Goal: Task Accomplishment & Management: Use online tool/utility

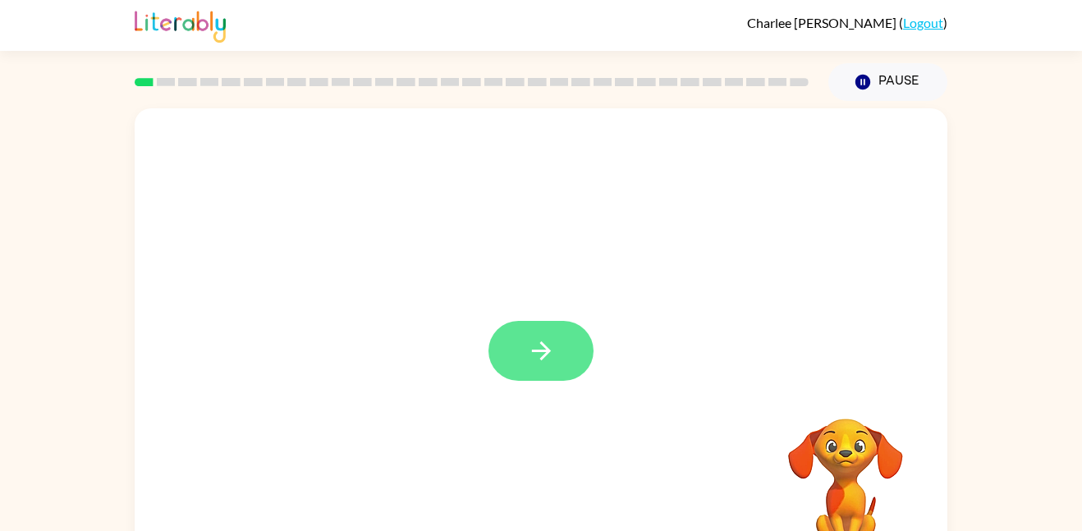
click at [548, 374] on button "button" at bounding box center [540, 351] width 105 height 60
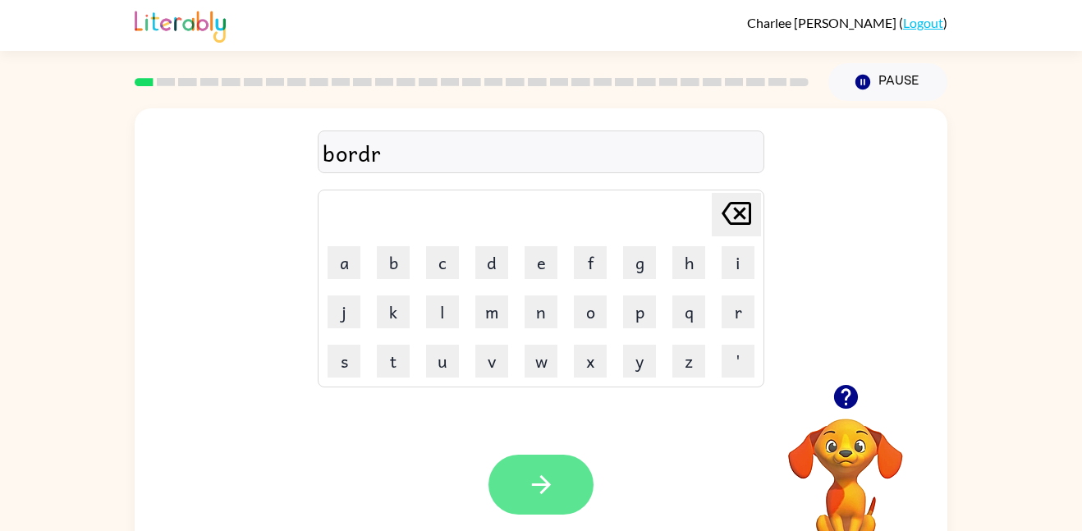
click at [497, 485] on button "button" at bounding box center [540, 485] width 105 height 60
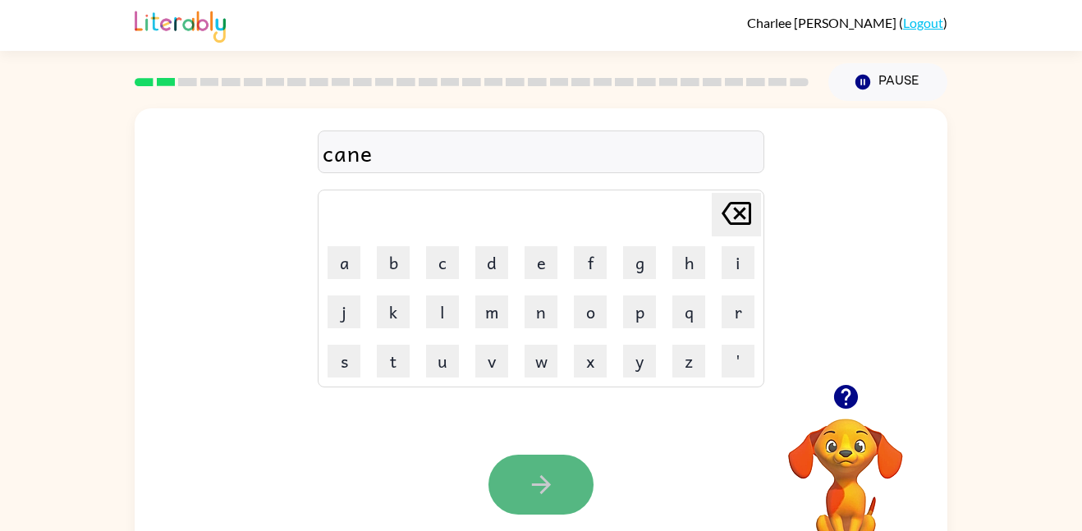
click at [529, 484] on icon "button" at bounding box center [541, 484] width 29 height 29
click at [532, 473] on icon "button" at bounding box center [541, 484] width 29 height 29
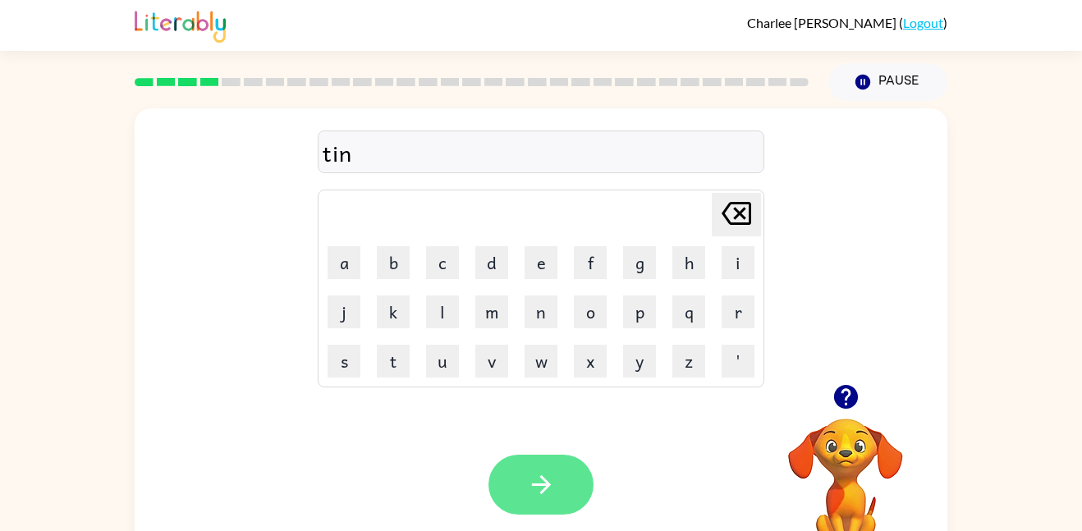
click at [551, 482] on icon "button" at bounding box center [541, 484] width 29 height 29
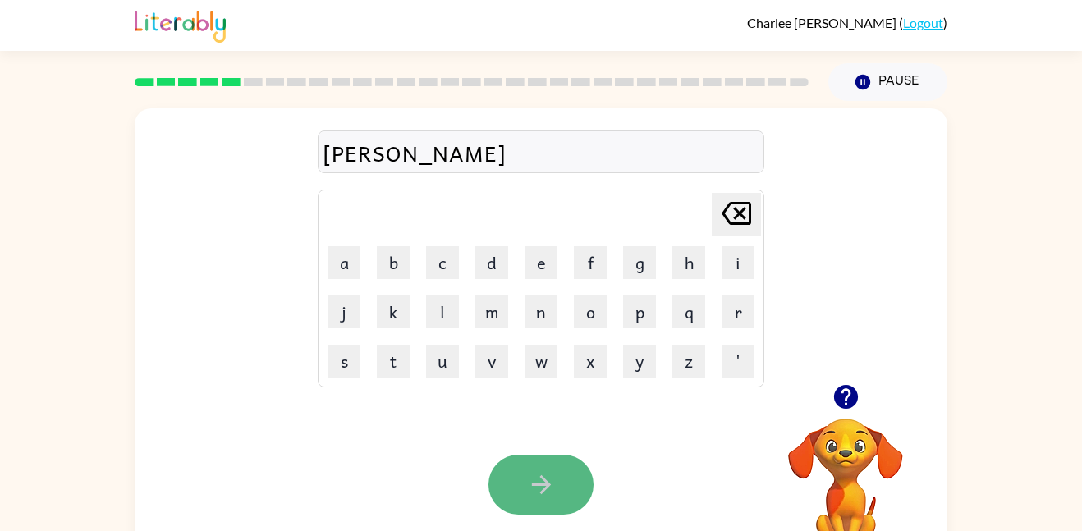
click at [548, 480] on icon "button" at bounding box center [541, 484] width 29 height 29
click at [529, 484] on icon "button" at bounding box center [541, 484] width 29 height 29
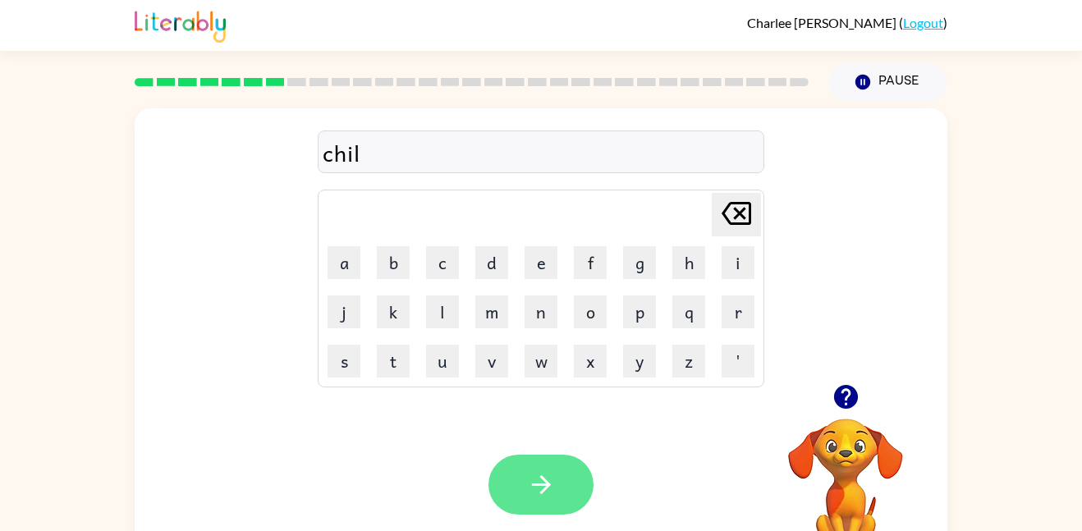
click at [527, 486] on icon "button" at bounding box center [541, 484] width 29 height 29
click at [552, 500] on button "button" at bounding box center [540, 485] width 105 height 60
click at [558, 512] on button "button" at bounding box center [540, 485] width 105 height 60
click at [558, 512] on div at bounding box center [540, 485] width 105 height 60
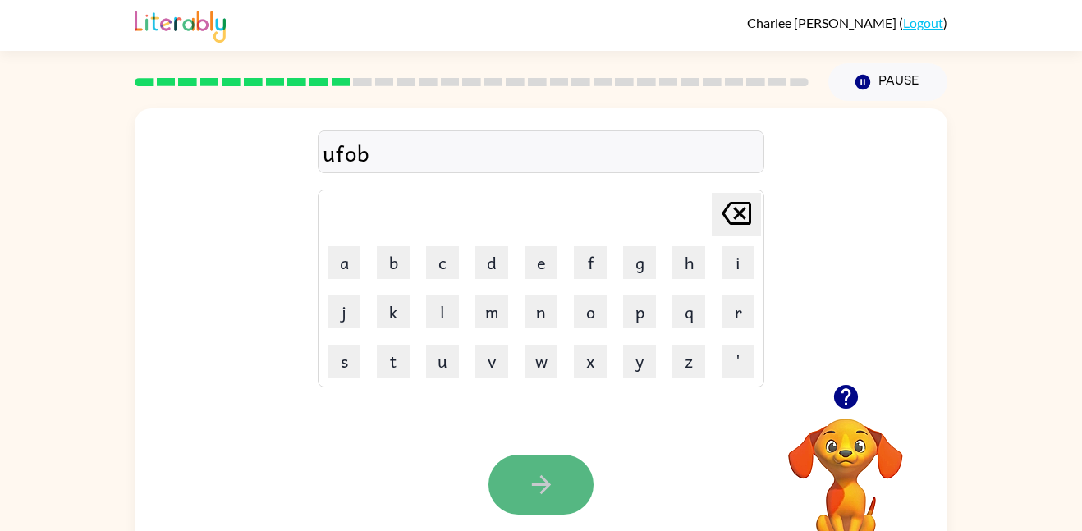
click at [548, 496] on icon "button" at bounding box center [541, 484] width 29 height 29
click at [548, 502] on button "button" at bounding box center [540, 485] width 105 height 60
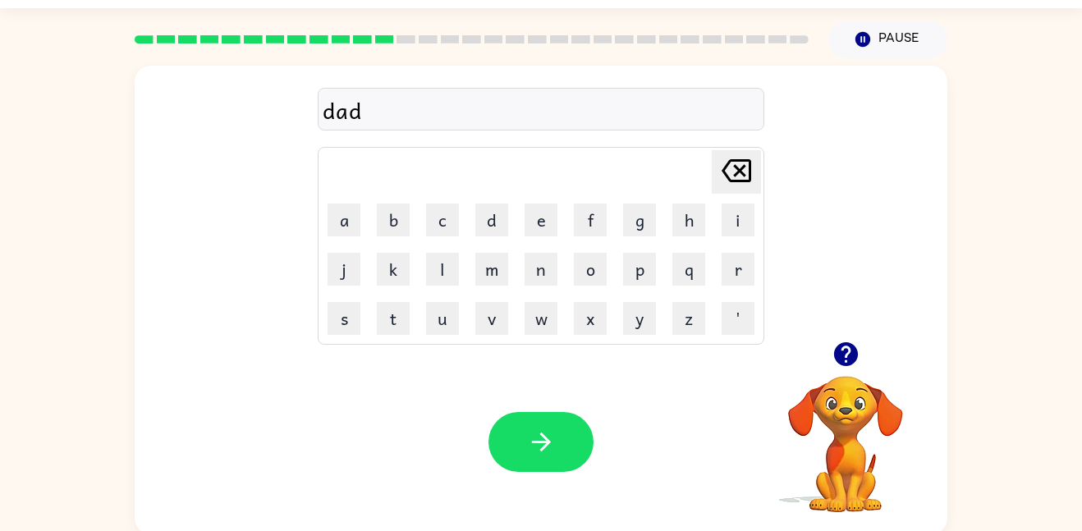
scroll to position [46, 0]
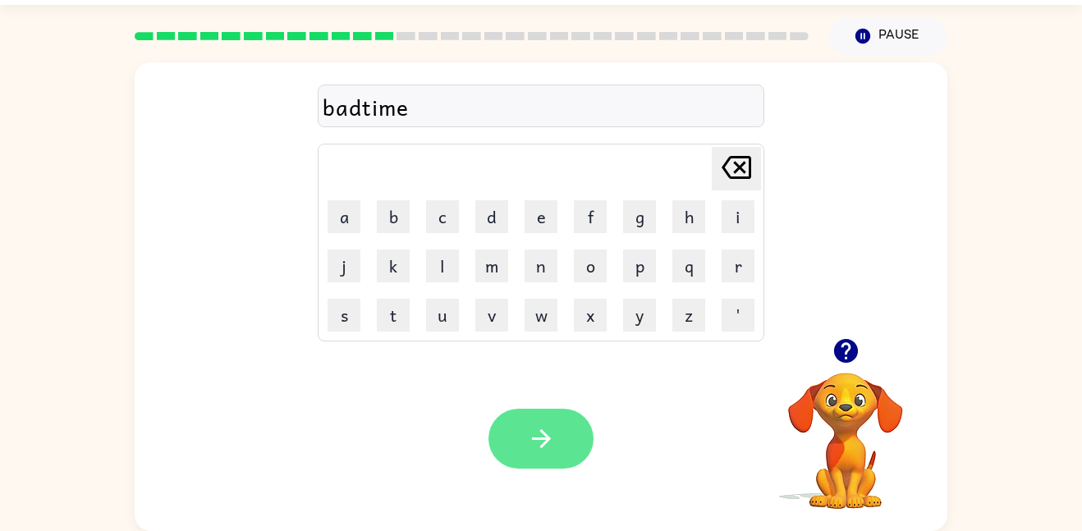
click at [529, 461] on button "button" at bounding box center [540, 439] width 105 height 60
click at [556, 450] on button "button" at bounding box center [540, 439] width 105 height 60
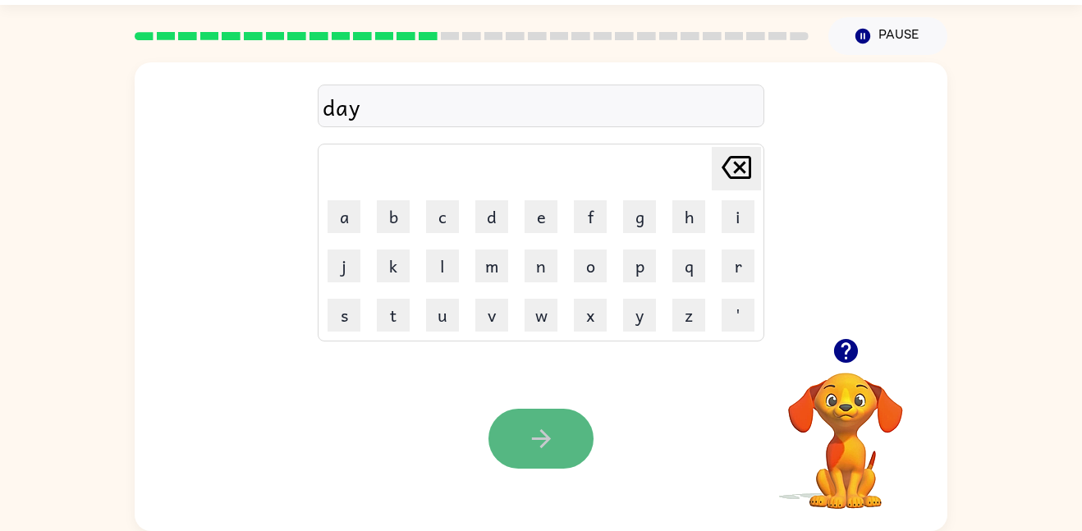
click at [530, 438] on icon "button" at bounding box center [541, 438] width 29 height 29
click at [539, 430] on icon "button" at bounding box center [541, 438] width 29 height 29
click at [542, 433] on icon "button" at bounding box center [540, 438] width 19 height 19
click at [539, 433] on icon "button" at bounding box center [541, 438] width 29 height 29
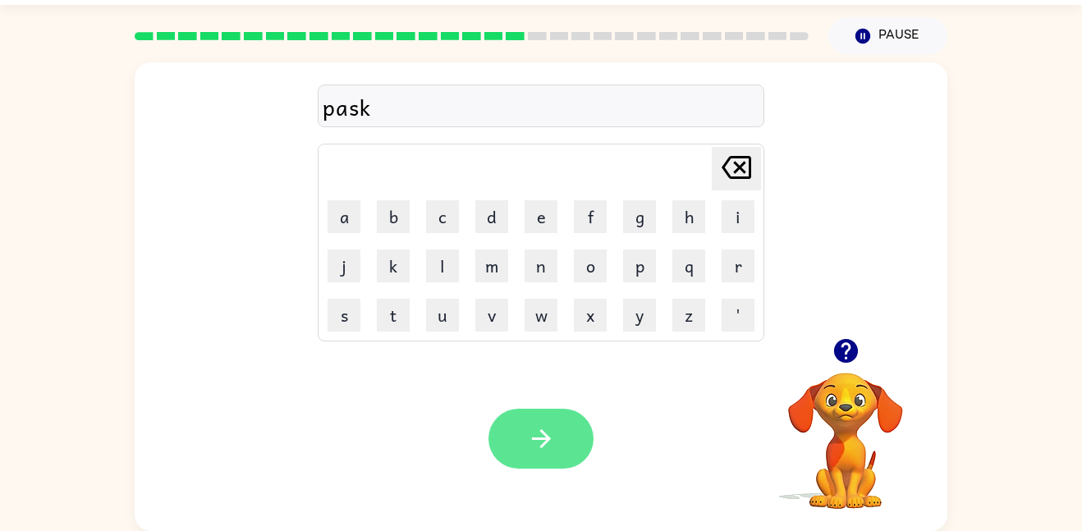
click at [533, 442] on icon "button" at bounding box center [541, 438] width 29 height 29
click at [551, 449] on icon "button" at bounding box center [541, 438] width 29 height 29
click at [539, 466] on button "button" at bounding box center [540, 439] width 105 height 60
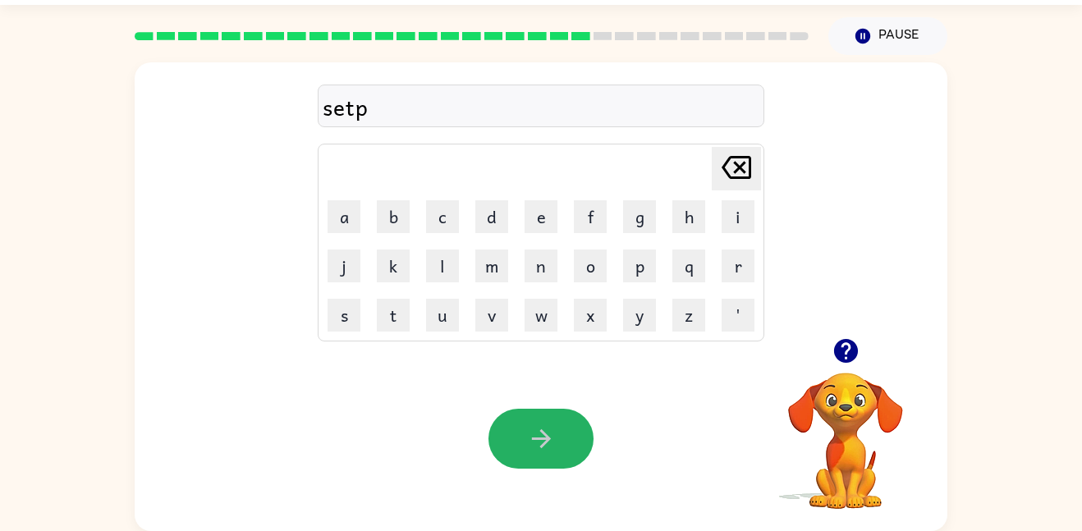
click at [582, 461] on div at bounding box center [540, 439] width 105 height 60
click at [574, 453] on button "button" at bounding box center [540, 439] width 105 height 60
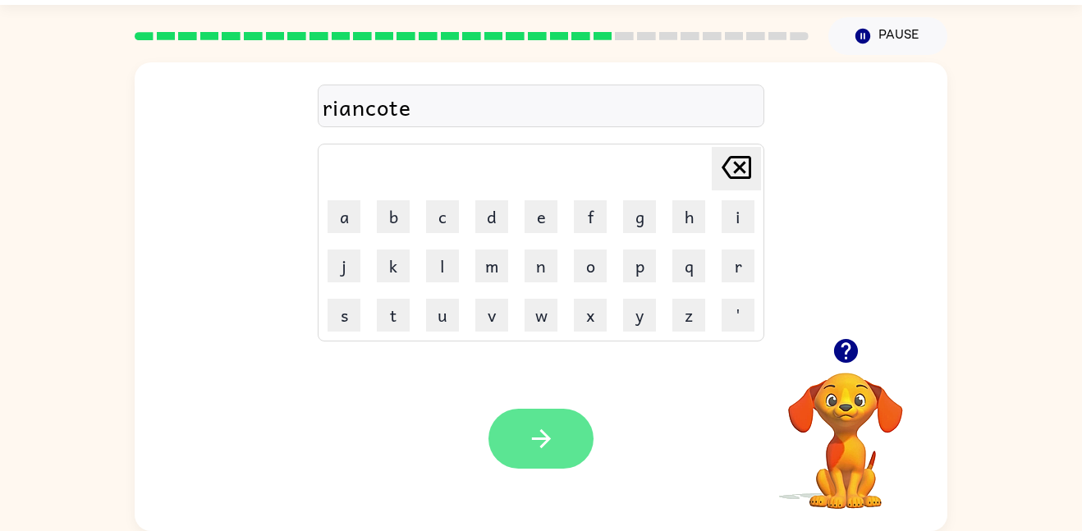
click at [564, 457] on button "button" at bounding box center [540, 439] width 105 height 60
click at [550, 440] on icon "button" at bounding box center [541, 438] width 29 height 29
click at [557, 442] on button "button" at bounding box center [540, 439] width 105 height 60
click at [542, 445] on icon "button" at bounding box center [540, 438] width 19 height 19
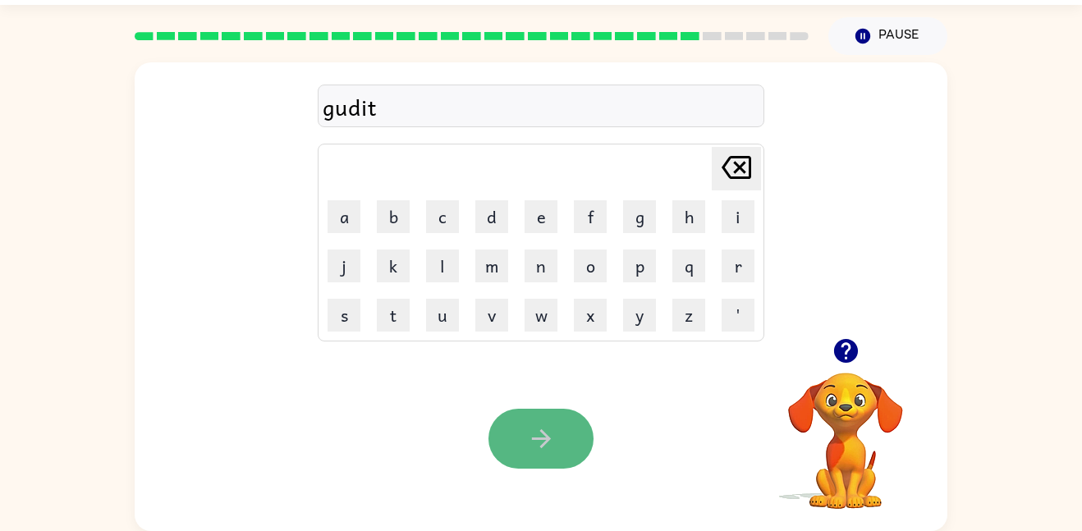
click at [540, 441] on icon "button" at bounding box center [541, 438] width 29 height 29
click at [545, 447] on icon "button" at bounding box center [541, 438] width 29 height 29
click at [507, 430] on button "button" at bounding box center [540, 439] width 105 height 60
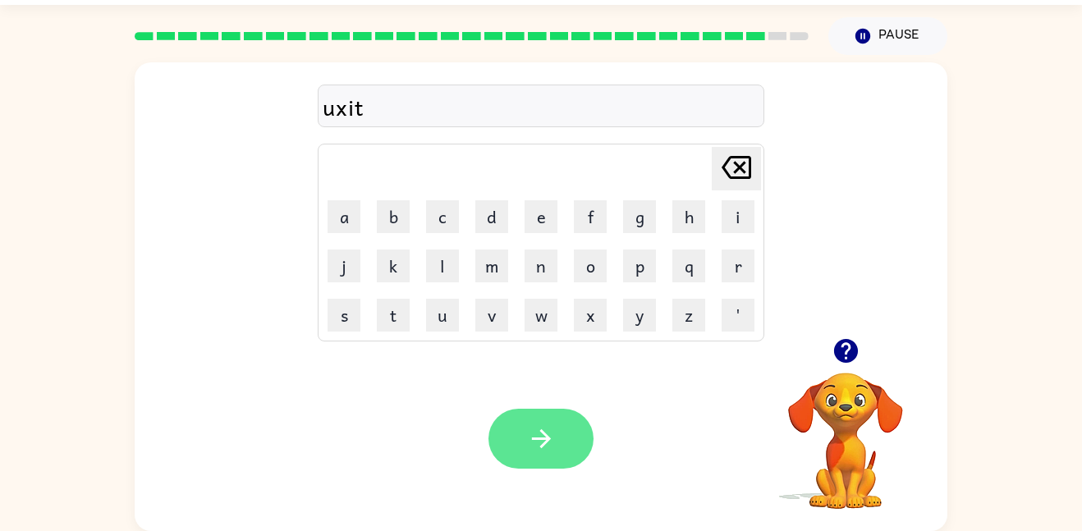
click at [505, 429] on button "button" at bounding box center [540, 439] width 105 height 60
click at [502, 429] on button "button" at bounding box center [540, 439] width 105 height 60
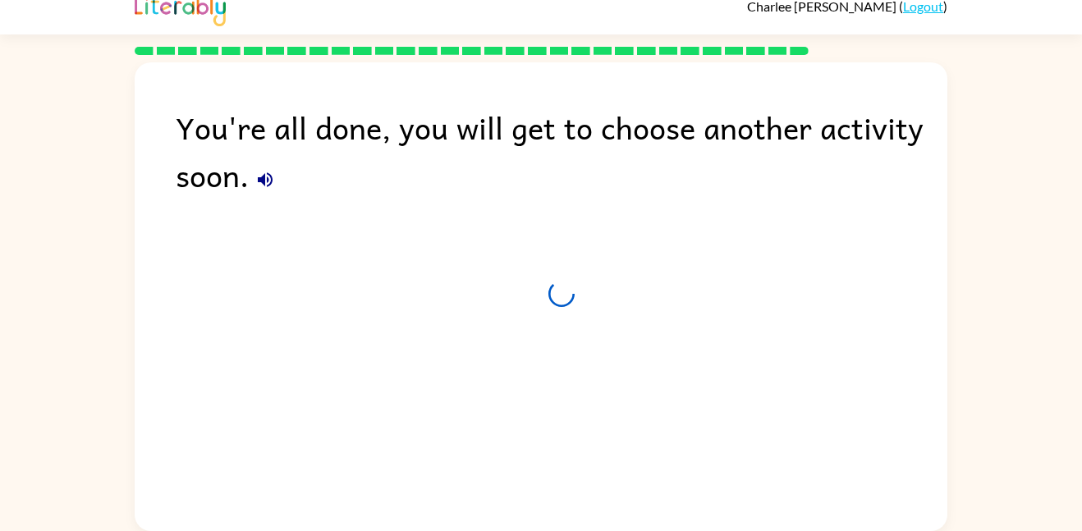
scroll to position [16, 0]
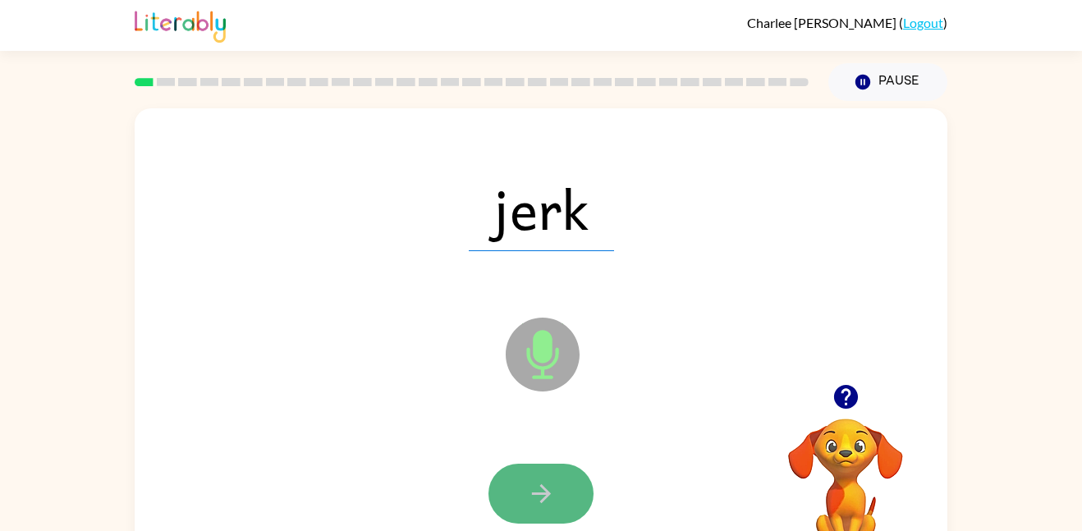
click at [554, 476] on button "button" at bounding box center [540, 494] width 105 height 60
click at [552, 477] on button "button" at bounding box center [540, 494] width 105 height 60
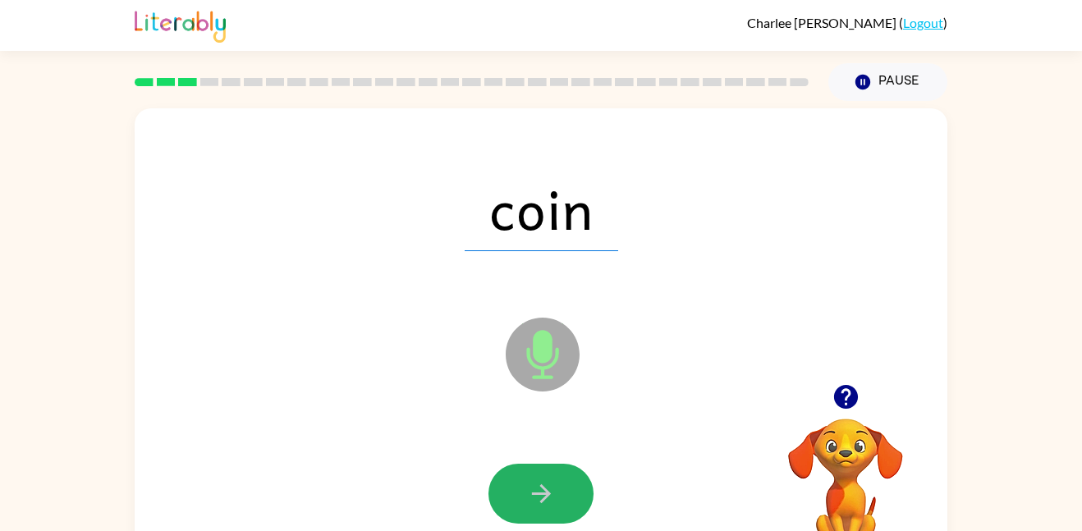
click at [552, 477] on button "button" at bounding box center [540, 494] width 105 height 60
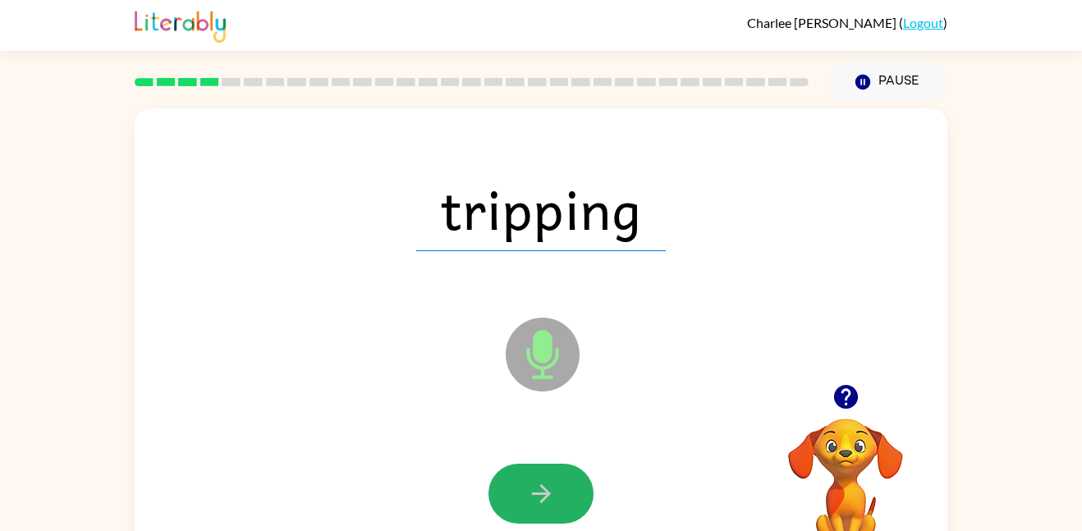
click at [552, 477] on button "button" at bounding box center [540, 494] width 105 height 60
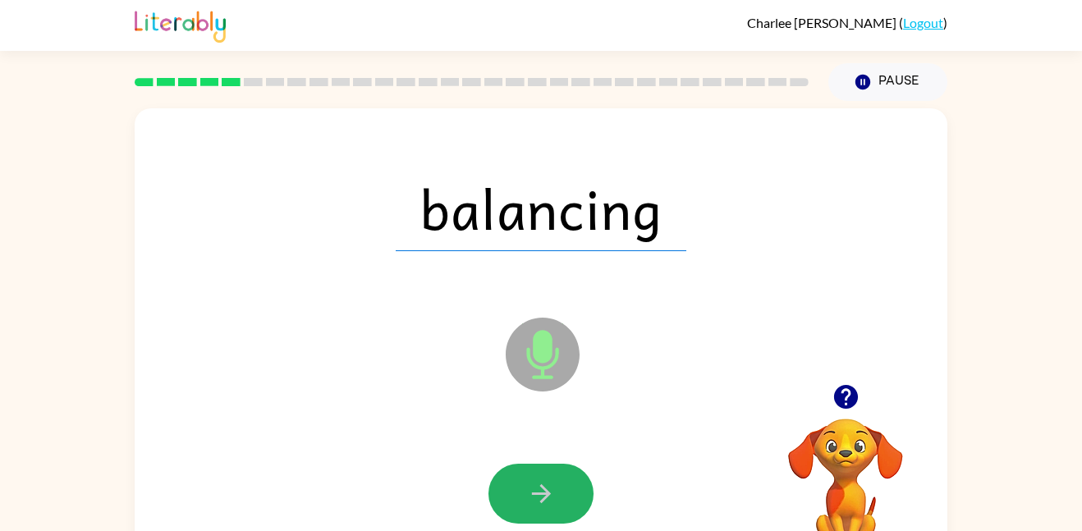
click at [552, 477] on button "button" at bounding box center [540, 494] width 105 height 60
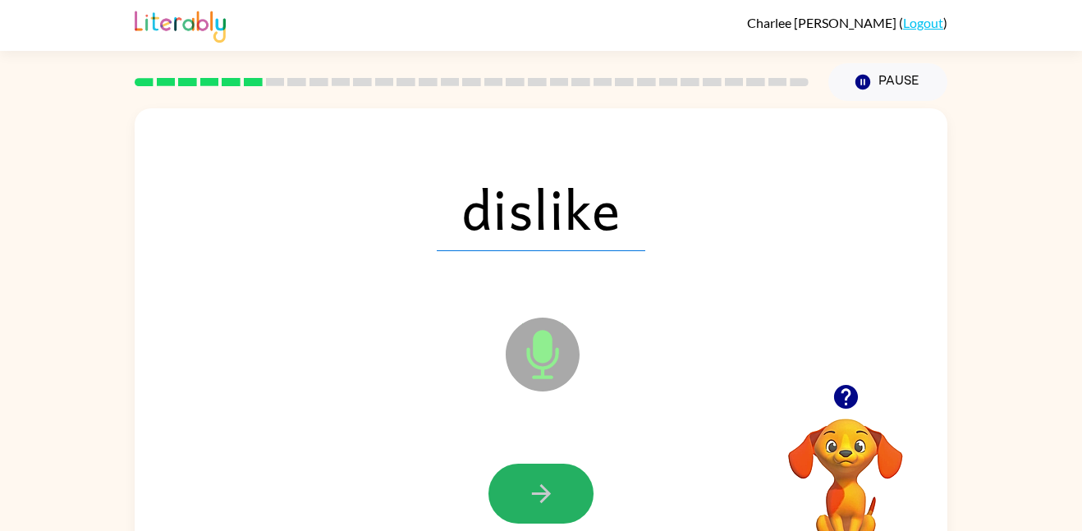
click at [552, 477] on button "button" at bounding box center [540, 494] width 105 height 60
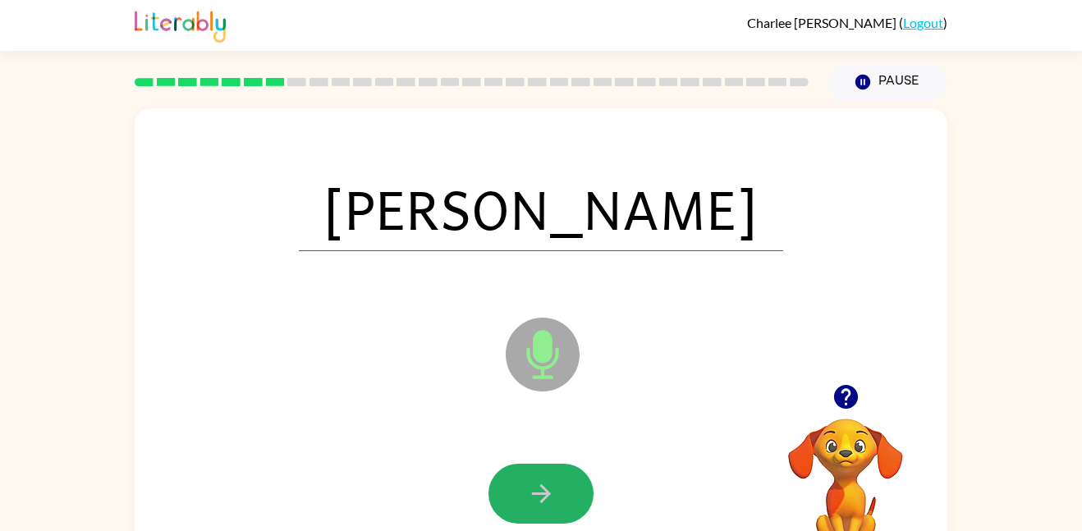
click at [552, 477] on button "button" at bounding box center [540, 494] width 105 height 60
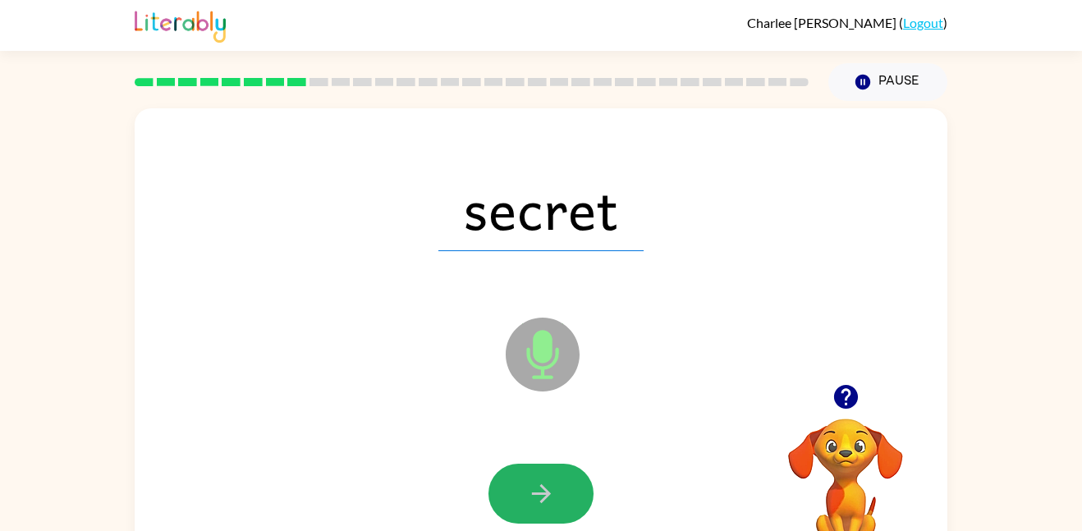
click at [552, 477] on button "button" at bounding box center [540, 494] width 105 height 60
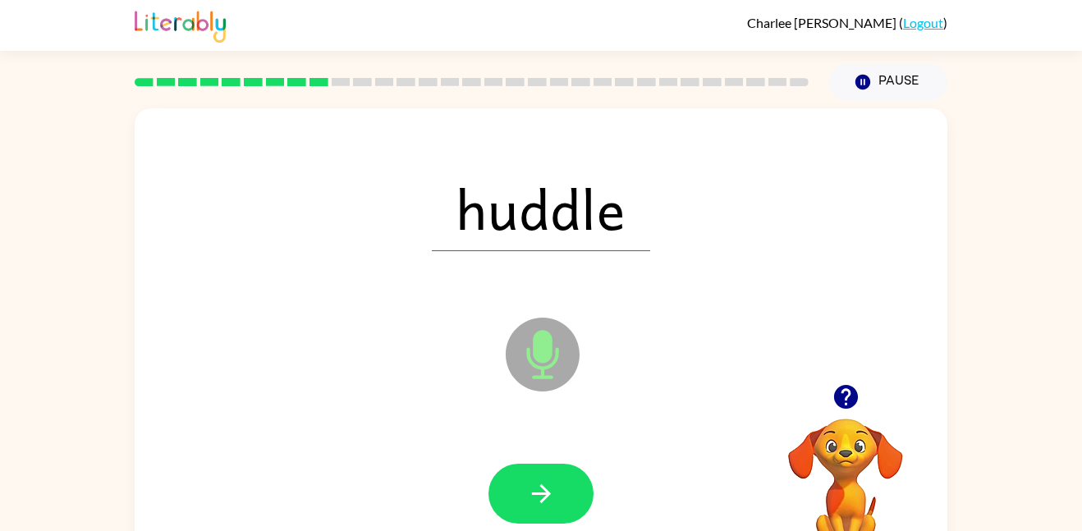
click at [552, 477] on button "button" at bounding box center [540, 494] width 105 height 60
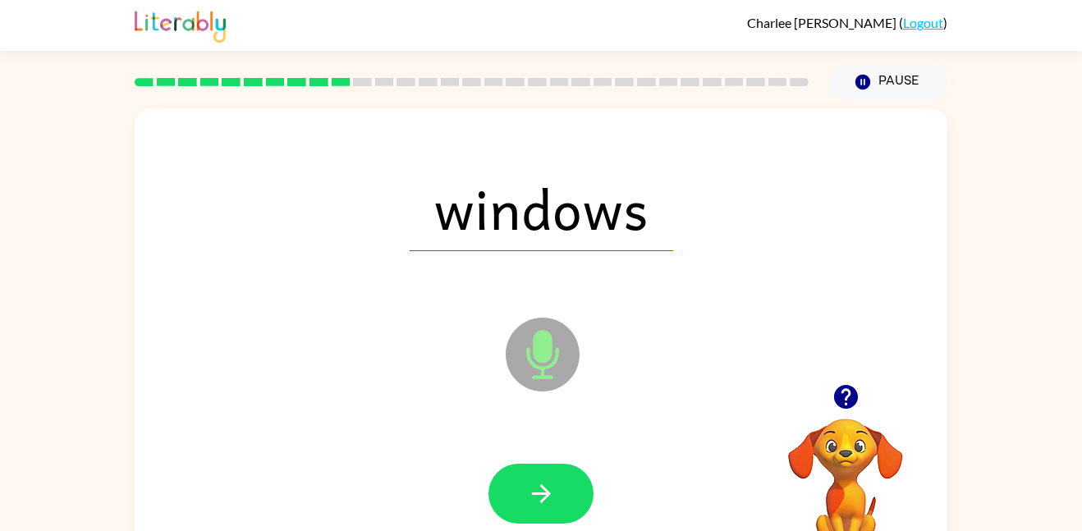
click at [552, 477] on button "button" at bounding box center [540, 494] width 105 height 60
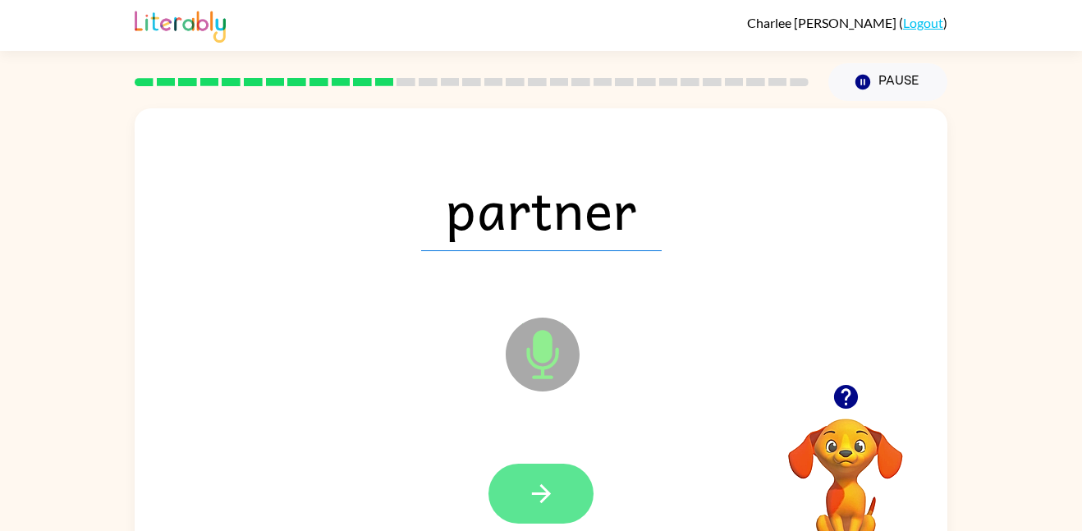
click at [552, 479] on icon "button" at bounding box center [541, 493] width 29 height 29
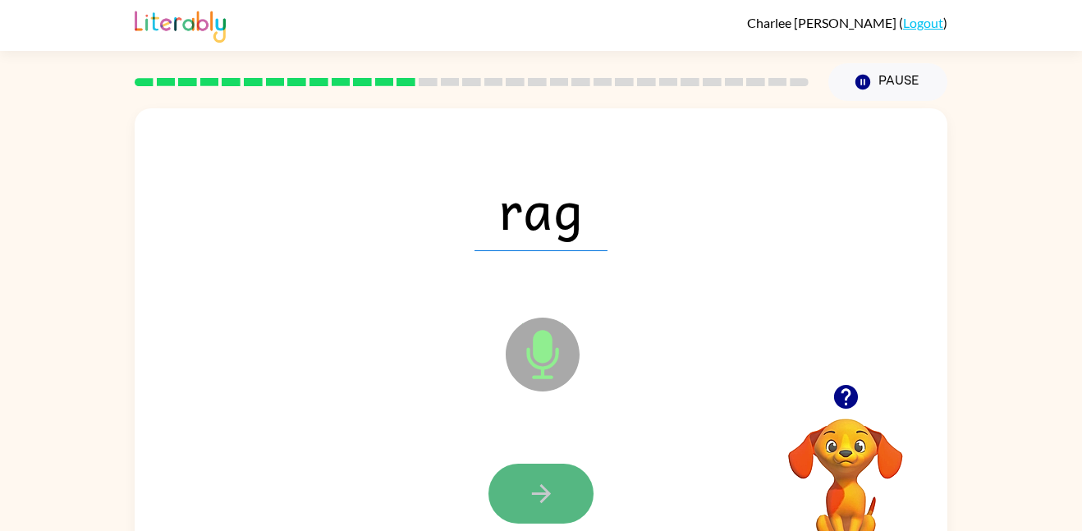
click at [552, 479] on icon "button" at bounding box center [541, 493] width 29 height 29
click at [551, 479] on icon "button" at bounding box center [541, 493] width 29 height 29
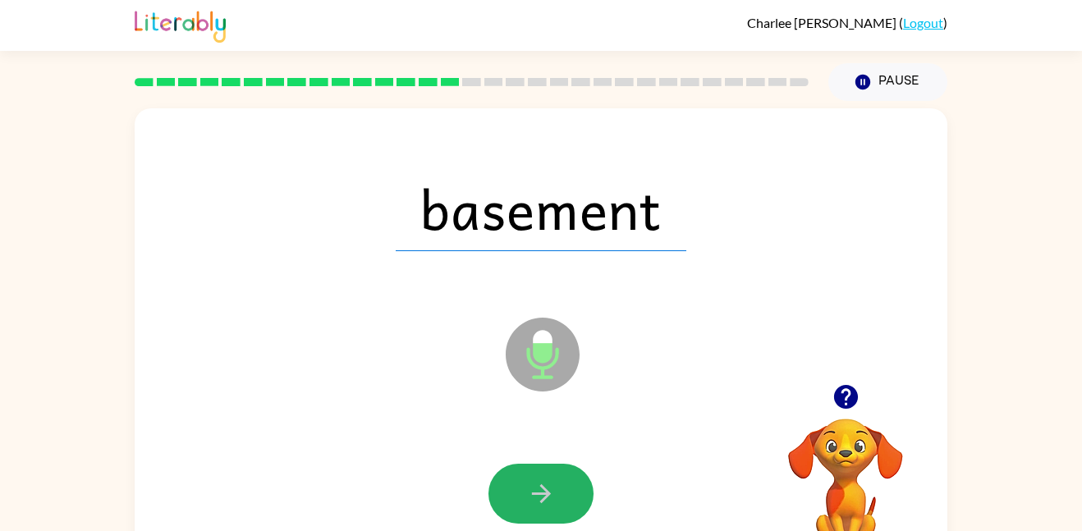
click at [551, 479] on icon "button" at bounding box center [541, 493] width 29 height 29
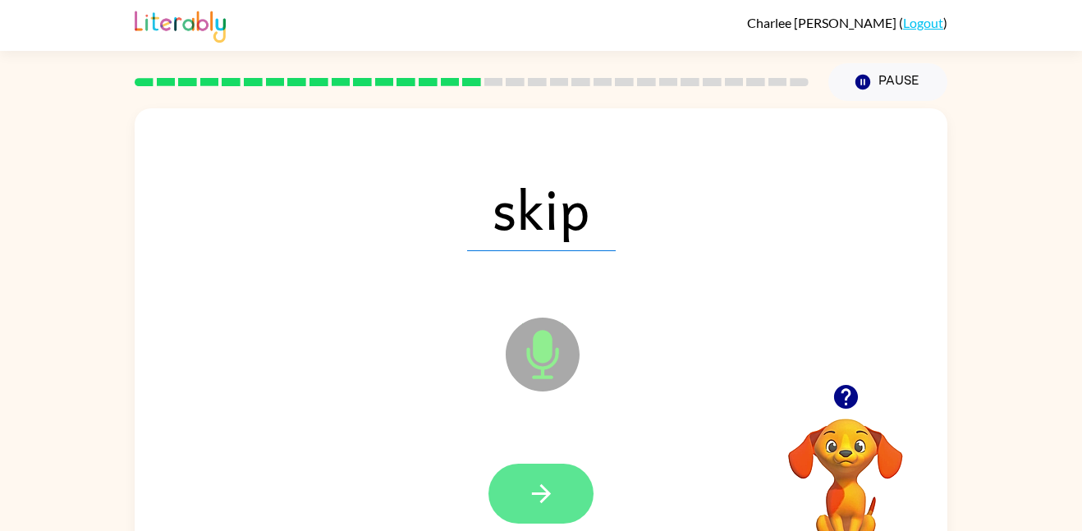
click at [558, 481] on button "button" at bounding box center [540, 494] width 105 height 60
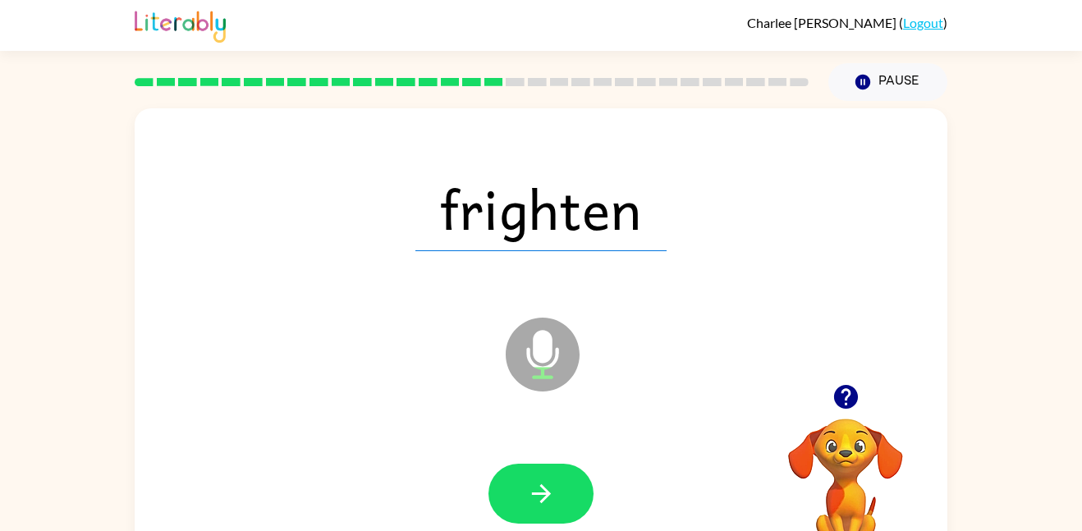
click at [558, 481] on button "button" at bounding box center [540, 494] width 105 height 60
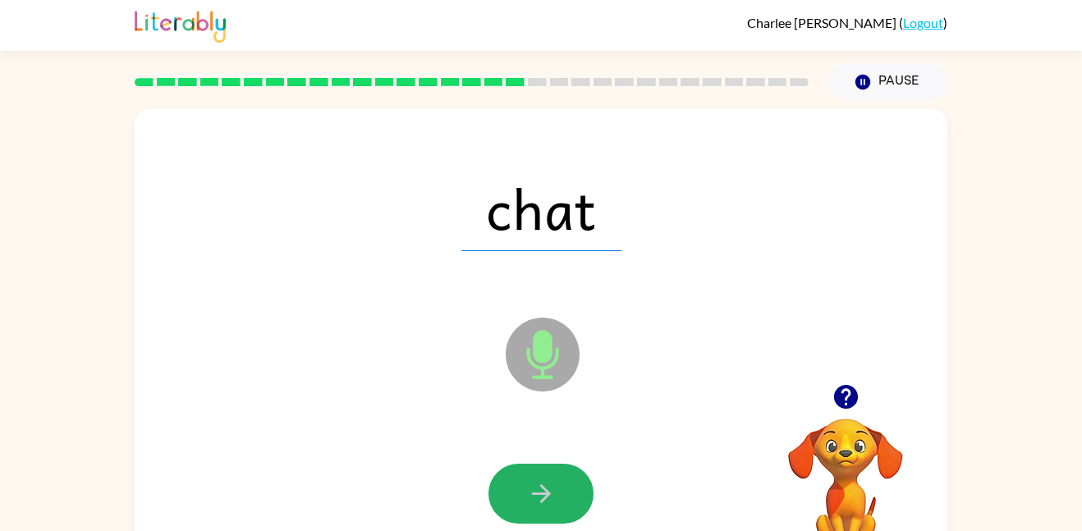
click at [558, 481] on button "button" at bounding box center [540, 494] width 105 height 60
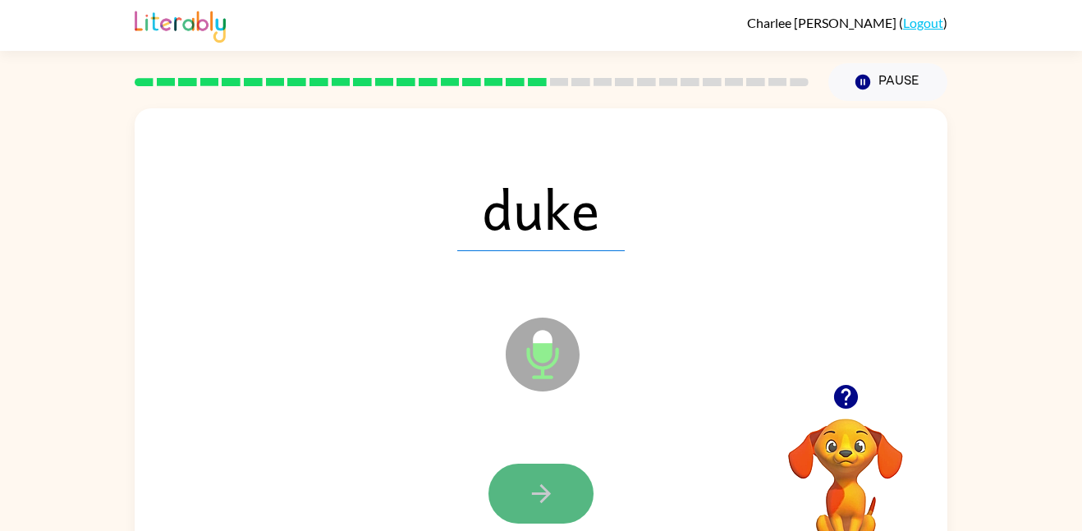
click at [557, 481] on button "button" at bounding box center [540, 494] width 105 height 60
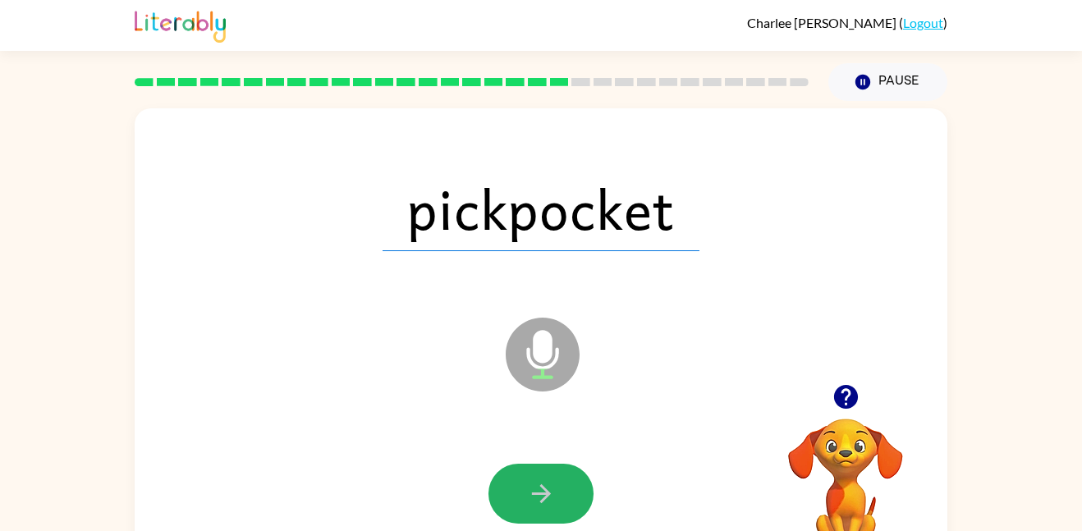
click at [557, 481] on button "button" at bounding box center [540, 494] width 105 height 60
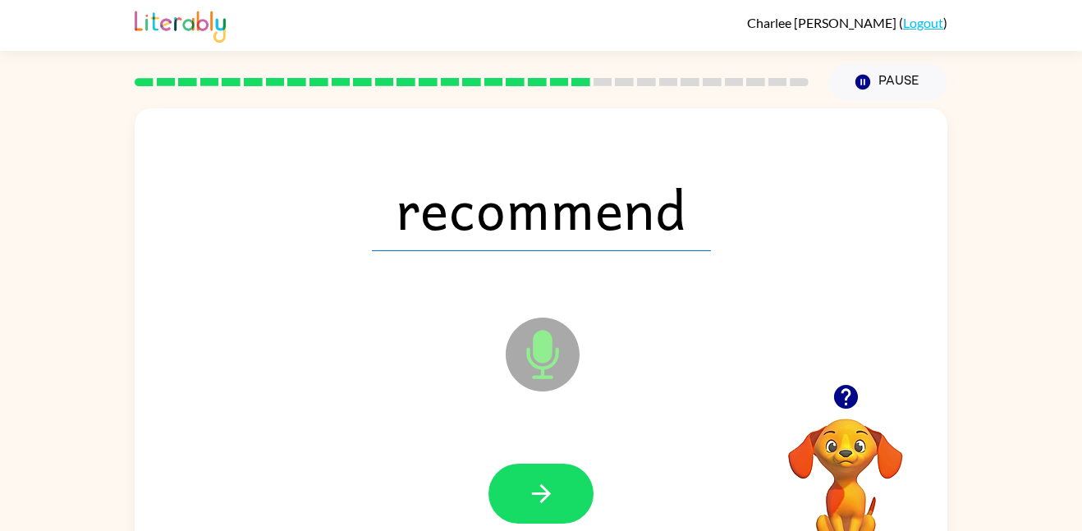
click at [557, 481] on button "button" at bounding box center [540, 494] width 105 height 60
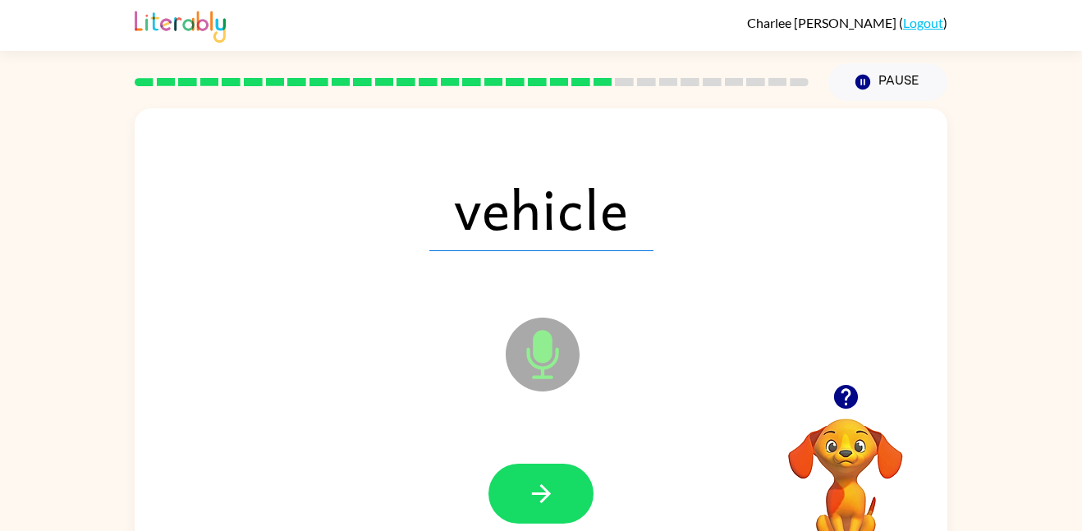
click at [557, 481] on button "button" at bounding box center [540, 494] width 105 height 60
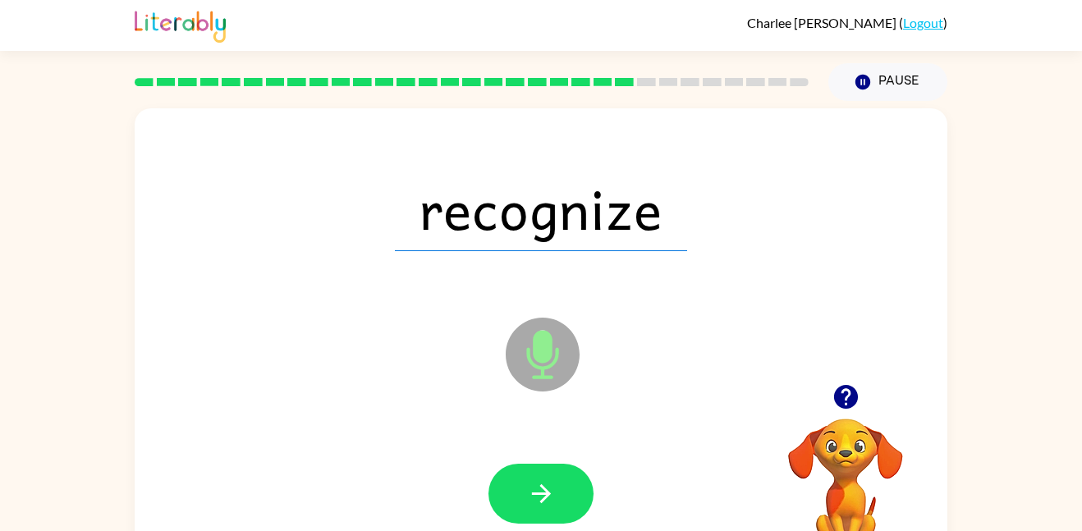
click at [557, 481] on button "button" at bounding box center [540, 494] width 105 height 60
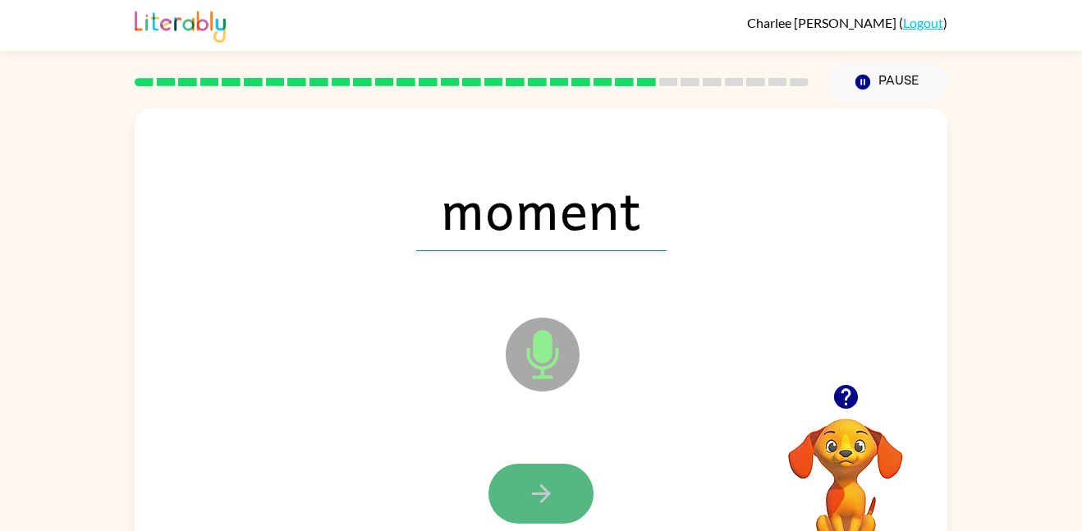
click at [557, 483] on button "button" at bounding box center [540, 494] width 105 height 60
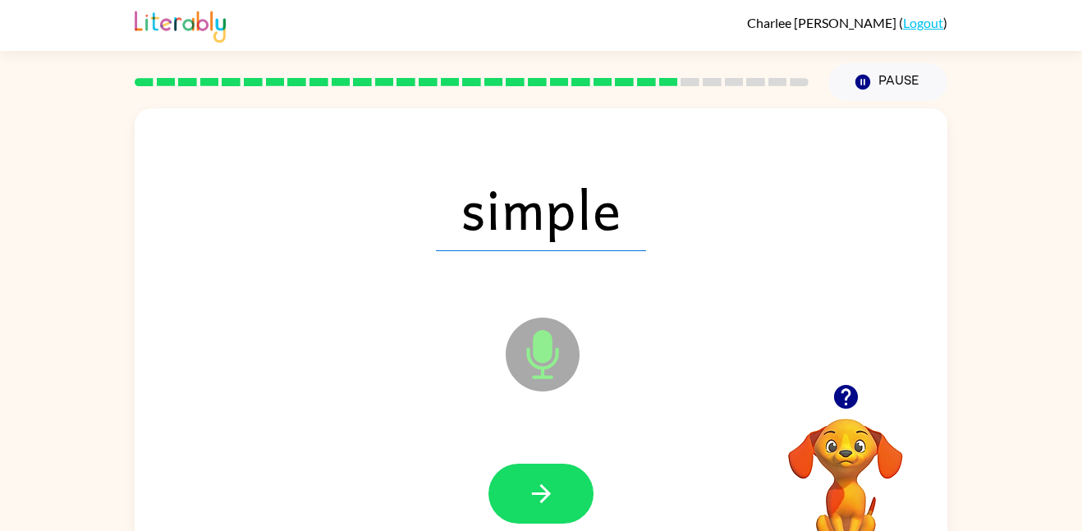
click at [557, 483] on button "button" at bounding box center [540, 494] width 105 height 60
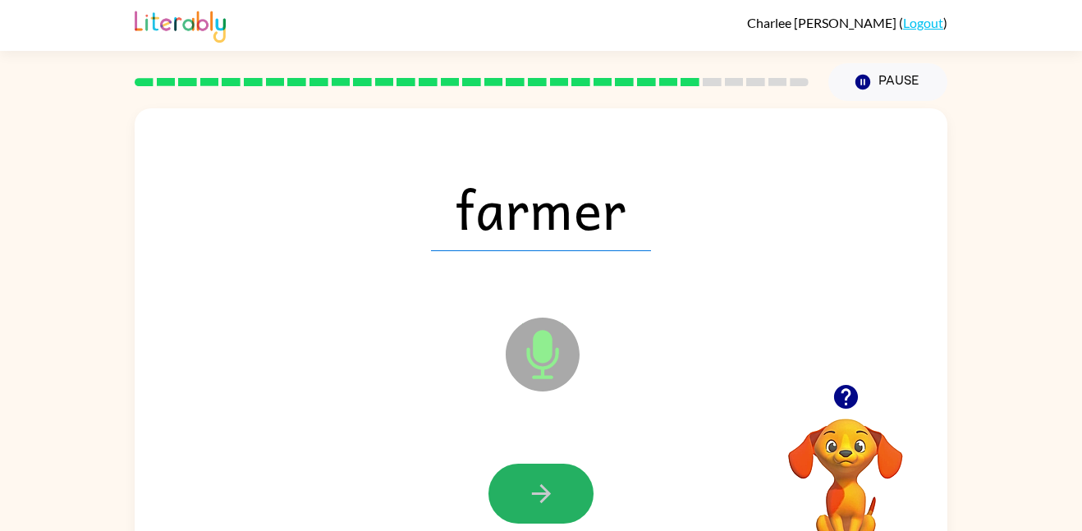
click at [557, 483] on button "button" at bounding box center [540, 494] width 105 height 60
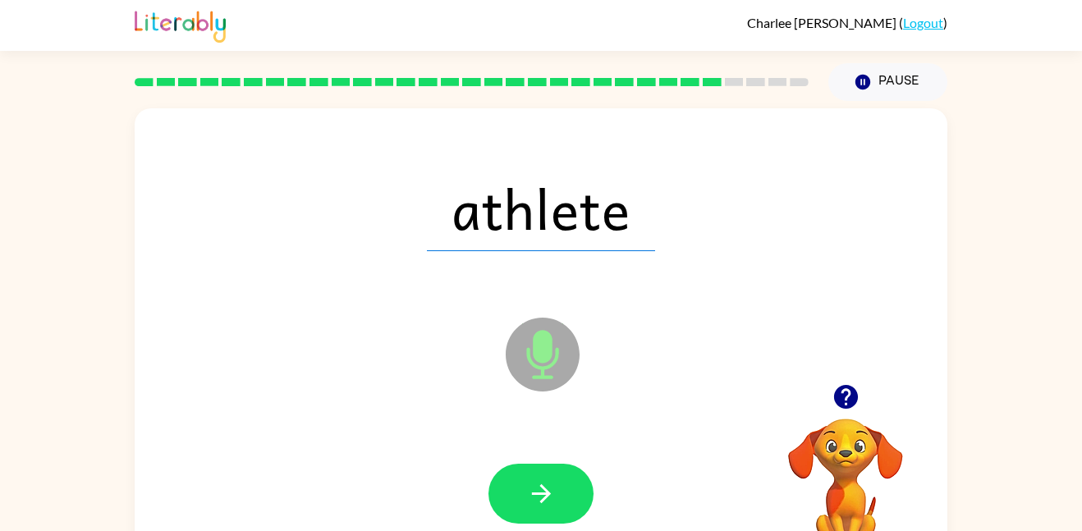
click at [557, 483] on button "button" at bounding box center [540, 494] width 105 height 60
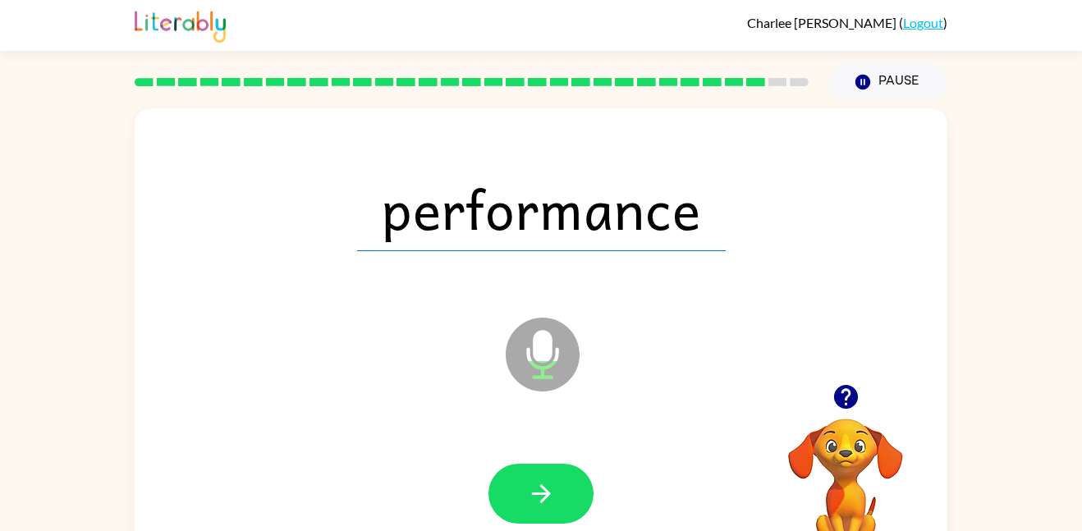
click at [557, 483] on button "button" at bounding box center [540, 494] width 105 height 60
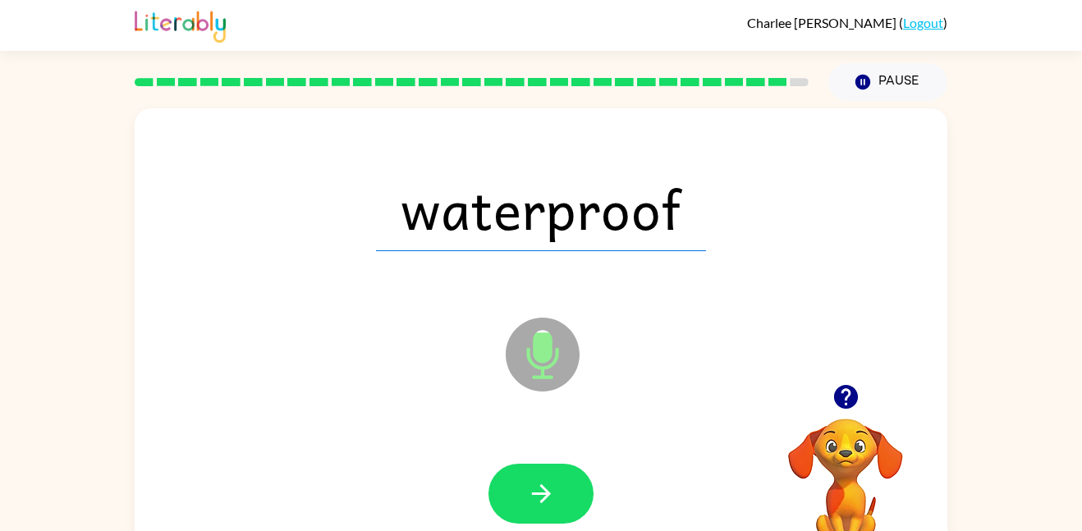
click at [557, 483] on button "button" at bounding box center [540, 494] width 105 height 60
